Goal: Transaction & Acquisition: Purchase product/service

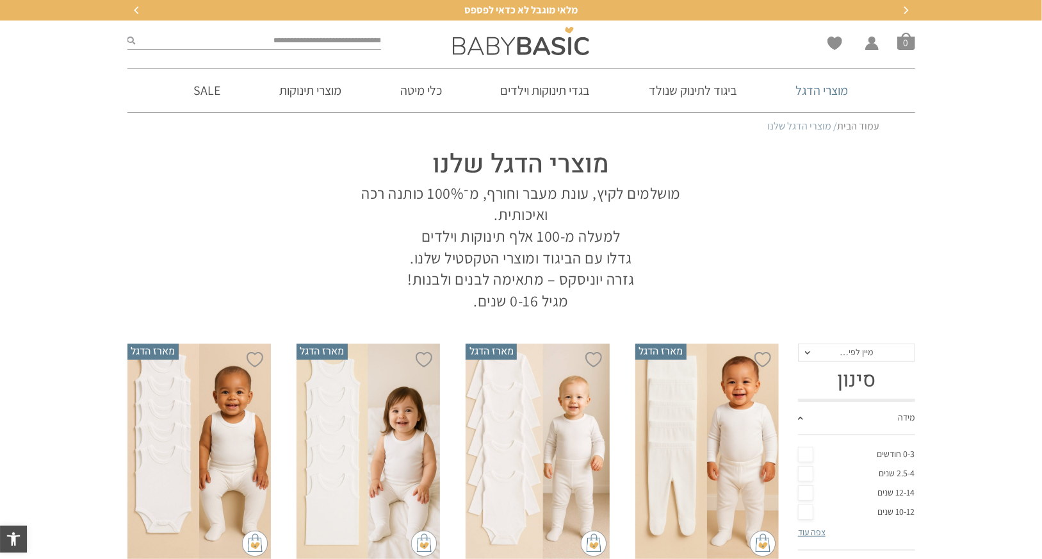
click at [821, 90] on link "מוצרי הדגל" at bounding box center [822, 91] width 91 height 44
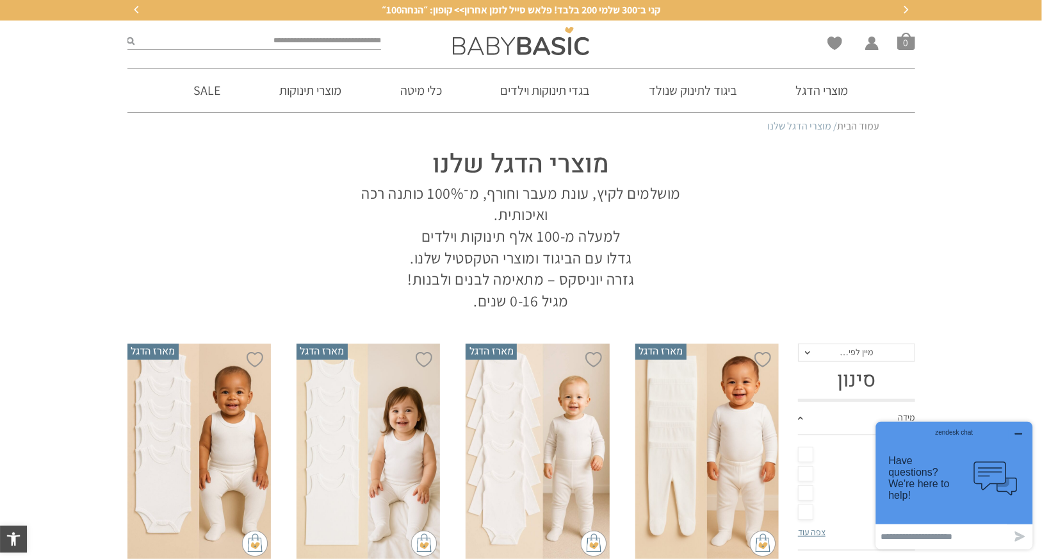
click at [985, 293] on section "מוצרי הדגל שלנו מושלמים לקיץ, עונת מעבר וחורף, מ־100% כותנה רכה ואיכותית. למעלה…" at bounding box center [521, 226] width 1042 height 172
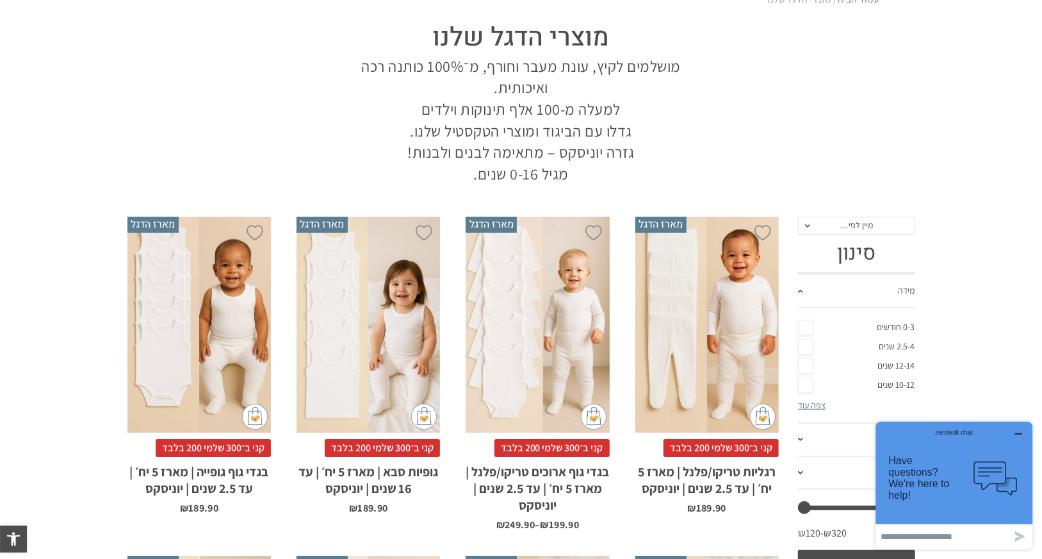
scroll to position [128, 0]
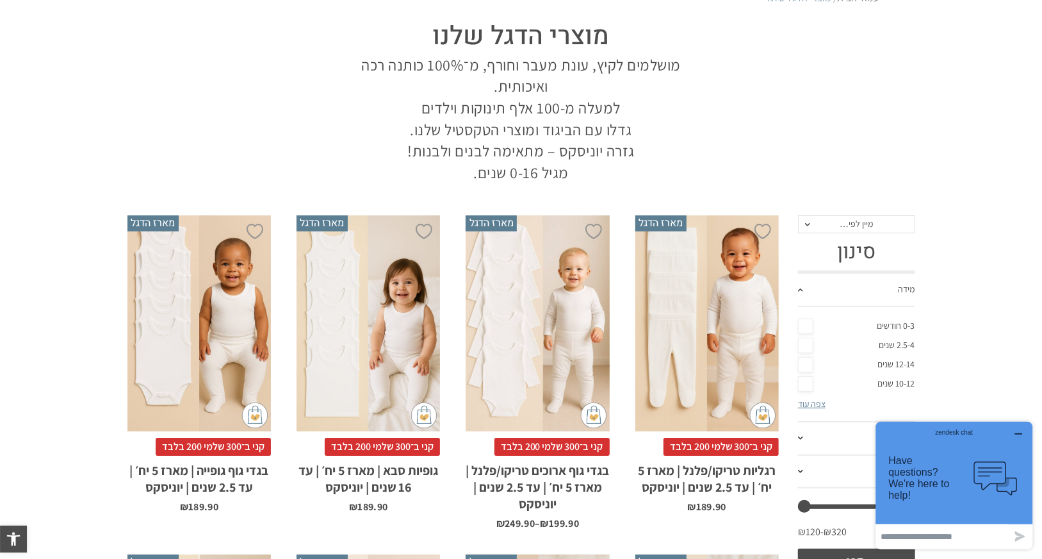
click at [809, 324] on link "0-3 חודשים" at bounding box center [856, 325] width 117 height 19
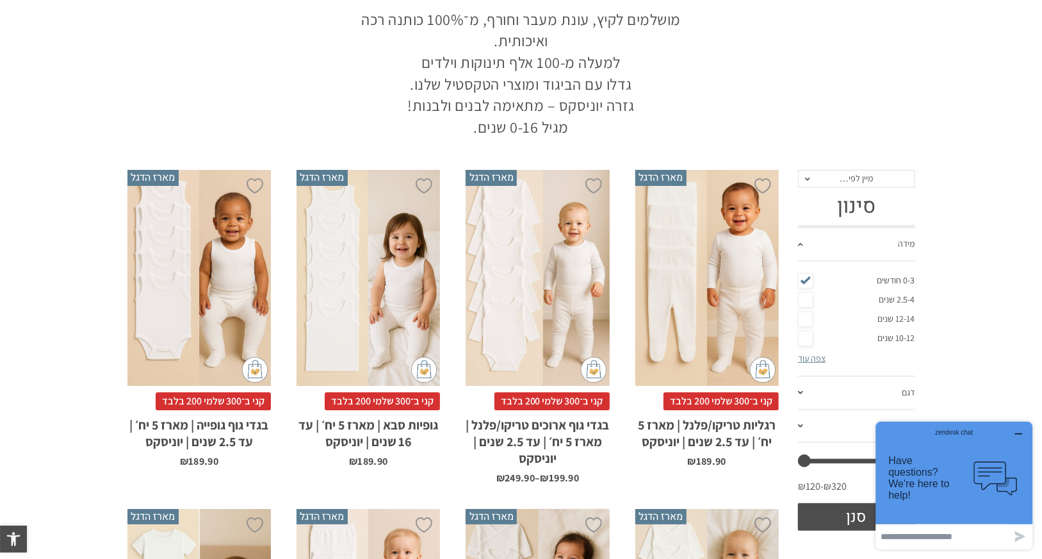
scroll to position [320, 0]
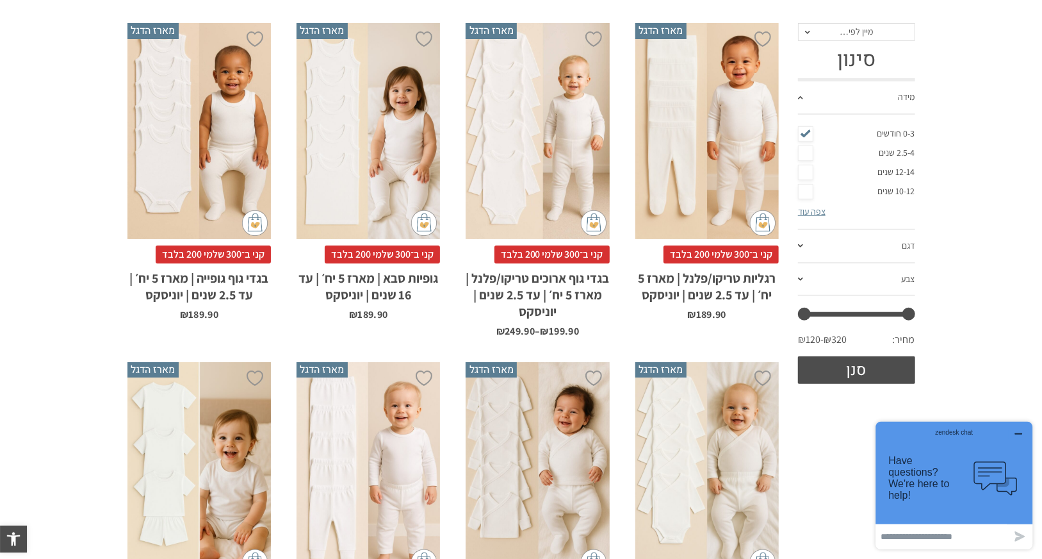
click at [801, 244] on span at bounding box center [800, 245] width 5 height 3
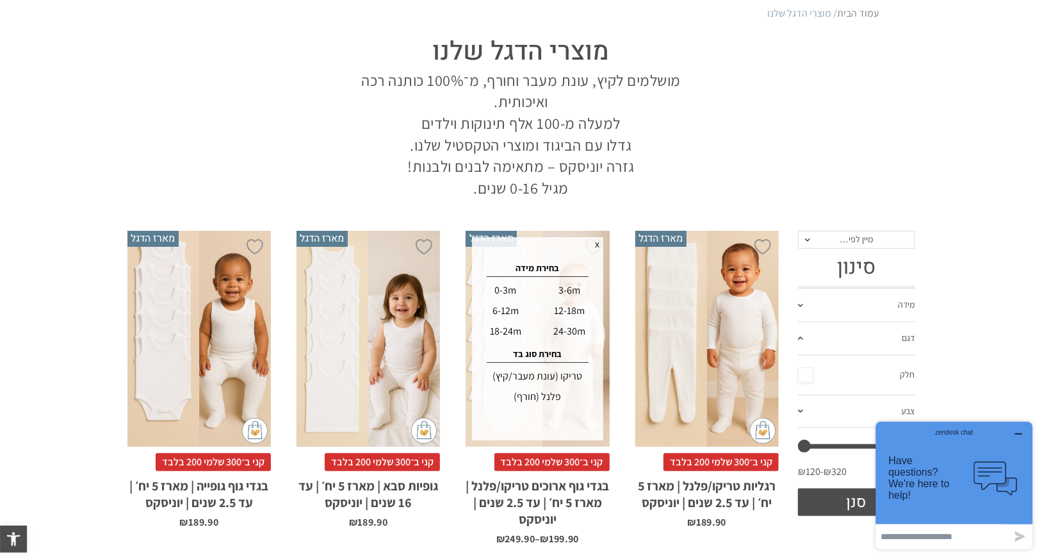
scroll to position [0, 0]
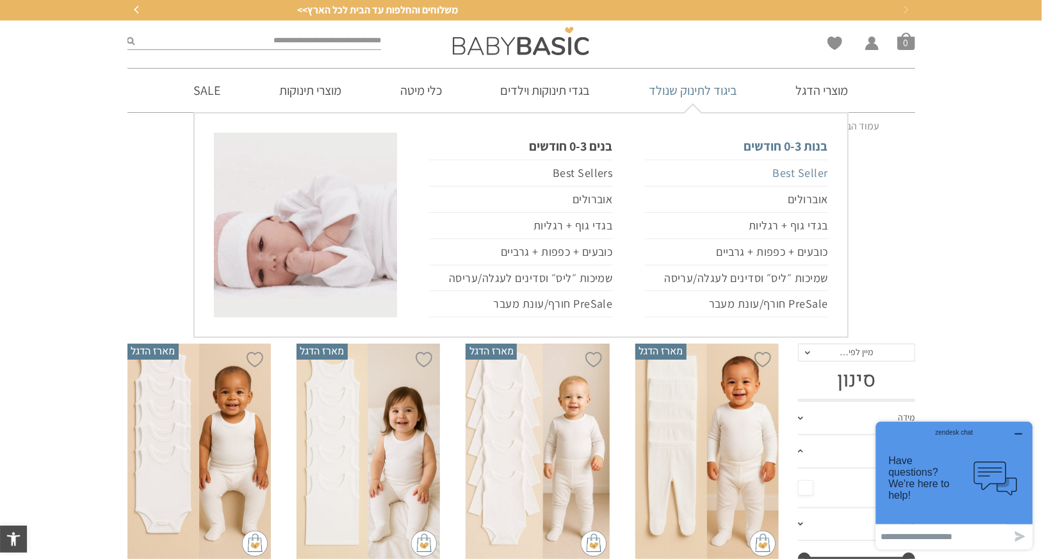
click at [794, 173] on link "Best Seller" at bounding box center [736, 173] width 183 height 27
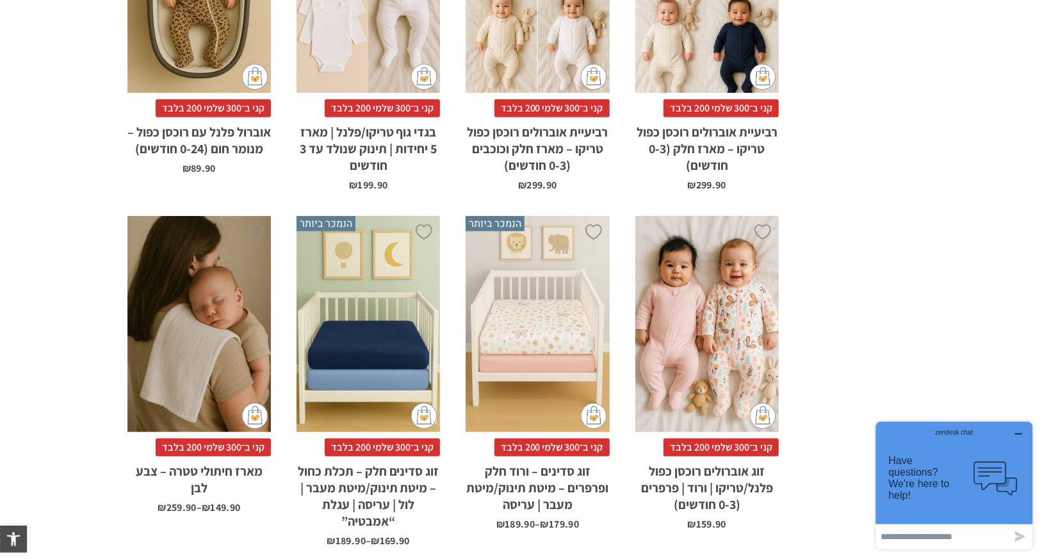
scroll to position [769, 0]
